Goal: Information Seeking & Learning: Learn about a topic

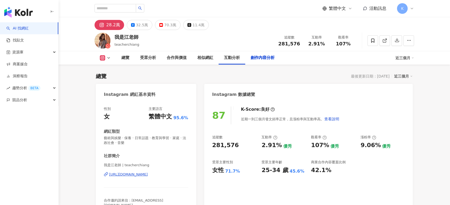
scroll to position [1592, 0]
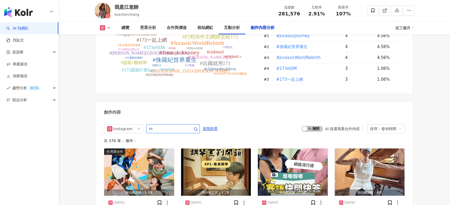
click at [183, 126] on input "text" at bounding box center [166, 129] width 37 height 6
click at [168, 126] on input "text" at bounding box center [166, 129] width 37 height 6
click at [155, 124] on span at bounding box center [172, 128] width 53 height 9
type input "***"
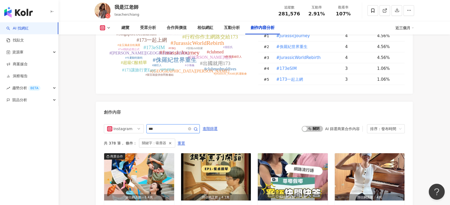
scroll to position [1645, 0]
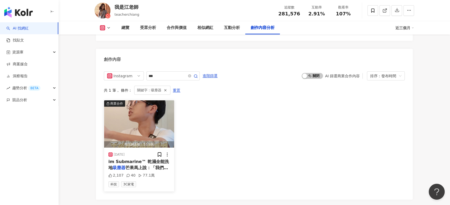
click at [153, 114] on img "button" at bounding box center [139, 124] width 70 height 47
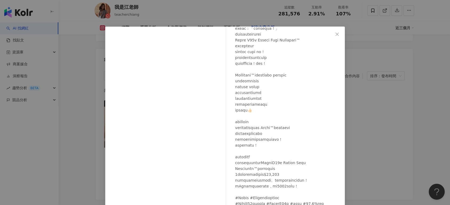
scroll to position [103, 0]
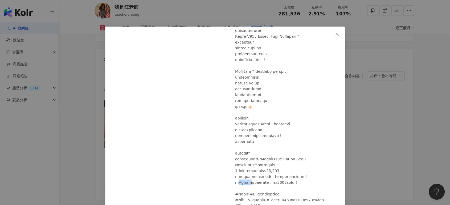
drag, startPoint x: 235, startPoint y: 177, endPoint x: 247, endPoint y: 177, distance: 12.2
click at [247, 177] on div at bounding box center [287, 89] width 105 height 240
copy div "son舊款"
click at [248, 7] on div "我是江老師 [DATE] 2,107 40 77.1萬 查看原始貼文" at bounding box center [225, 102] width 450 height 205
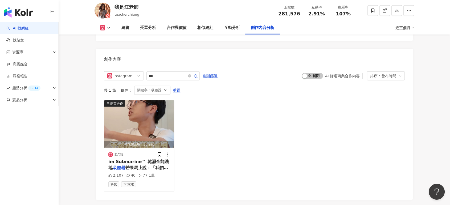
click at [332, 34] on div "總覽 受眾分析 合作與價值 相似網紅 互動分析 創作內容分析" at bounding box center [255, 27] width 279 height 13
click at [198, 27] on div "相似網紅" at bounding box center [205, 28] width 16 height 6
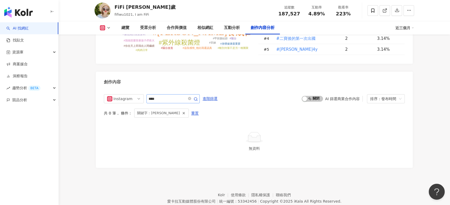
click at [197, 96] on span at bounding box center [192, 99] width 11 height 6
click at [191, 97] on icon "close-circle" at bounding box center [189, 98] width 3 height 3
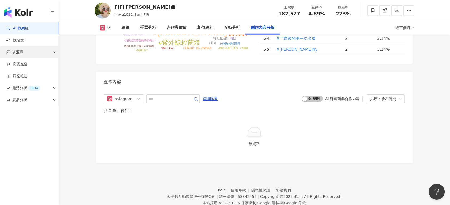
click at [44, 53] on div "資源庫" at bounding box center [29, 52] width 58 height 12
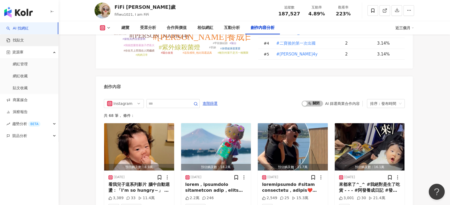
click at [24, 38] on link "找貼文" at bounding box center [15, 40] width 18 height 5
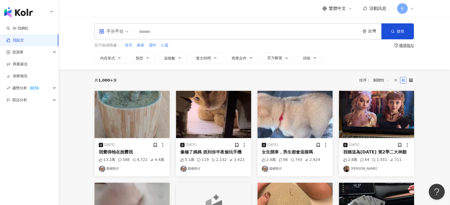
click at [174, 36] on input "search" at bounding box center [247, 31] width 222 height 11
click at [172, 32] on input "search" at bounding box center [247, 31] width 222 height 11
